Goal: Task Accomplishment & Management: Manage account settings

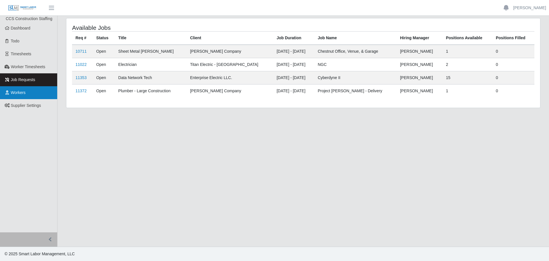
click at [21, 92] on span "Workers" at bounding box center [18, 92] width 15 height 5
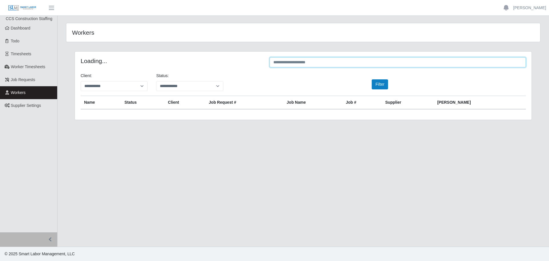
click at [314, 61] on input "text" at bounding box center [398, 62] width 256 height 10
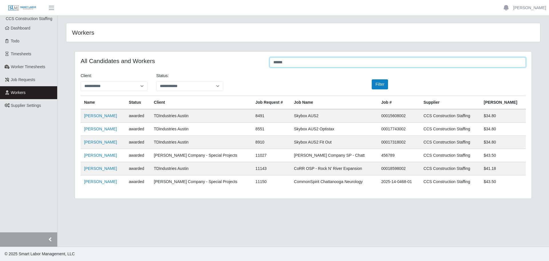
type input "******"
click at [100, 115] on link "Nadiel Guevara" at bounding box center [100, 115] width 33 height 5
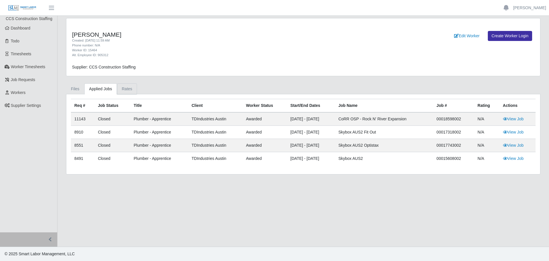
click at [124, 93] on link "Rates" at bounding box center [127, 88] width 20 height 11
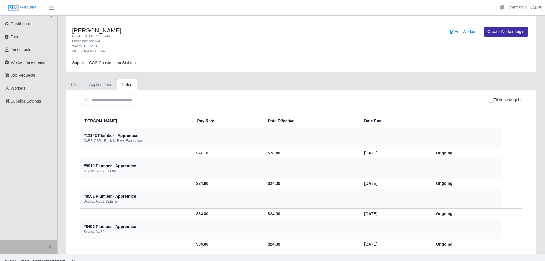
scroll to position [12, 0]
